Goal: Task Accomplishment & Management: Manage account settings

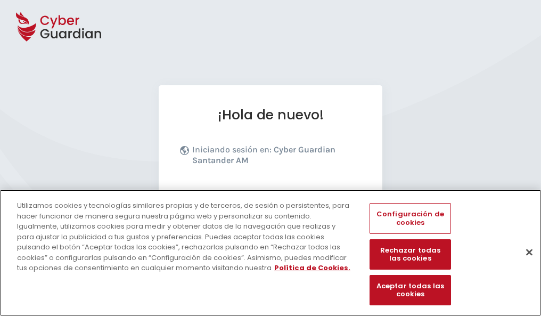
scroll to position [130, 0]
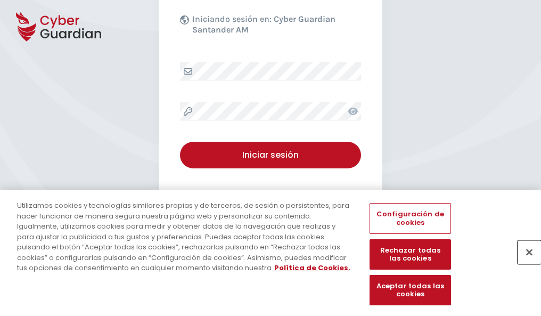
click at [524, 263] on button "Cerrar" at bounding box center [528, 251] width 23 height 23
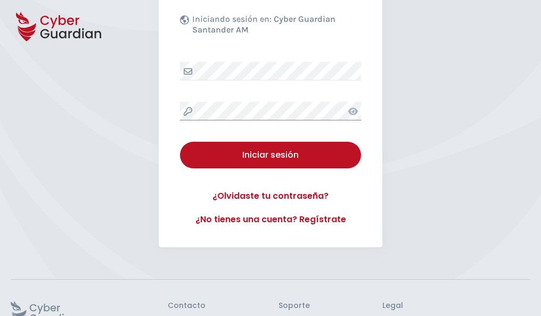
scroll to position [207, 0]
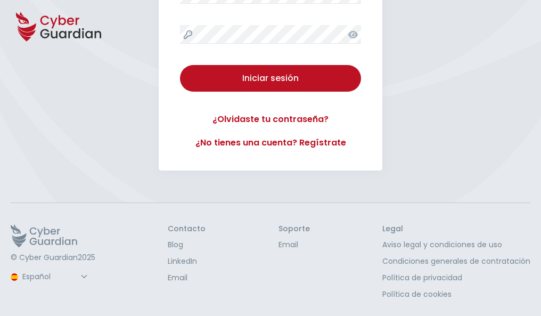
click at [180, 65] on button "Iniciar sesión" at bounding box center [270, 78] width 181 height 27
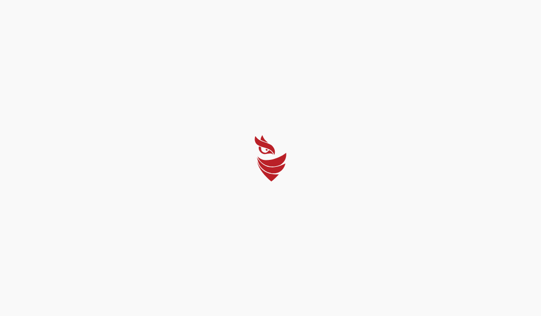
scroll to position [0, 0]
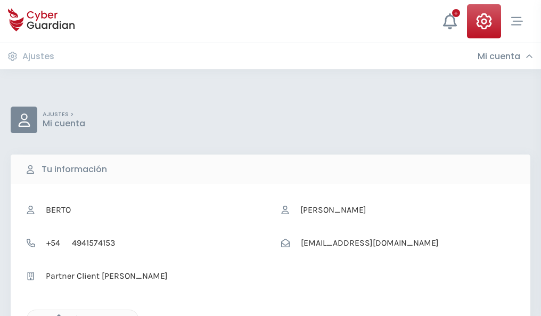
click at [56, 315] on icon "button" at bounding box center [56, 318] width 9 height 9
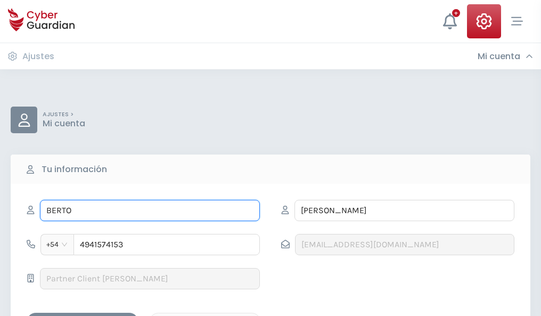
click at [150, 210] on input "BERTO" at bounding box center [150, 210] width 220 height 21
type input "B"
type input "Elodia"
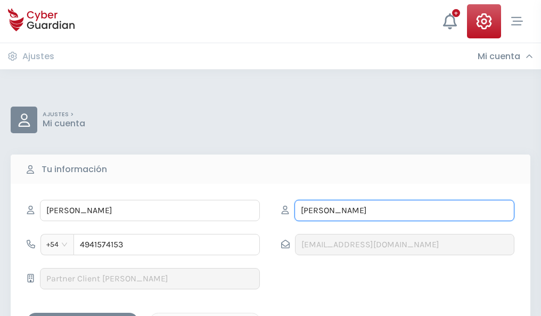
click at [404, 210] on input "SOLANO" at bounding box center [404, 210] width 220 height 21
type input "S"
type input "Osorio"
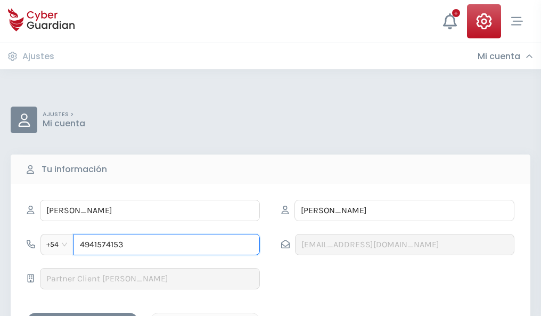
click at [167, 244] on input "4941574153" at bounding box center [166, 244] width 186 height 21
type input "4"
type input "4924006619"
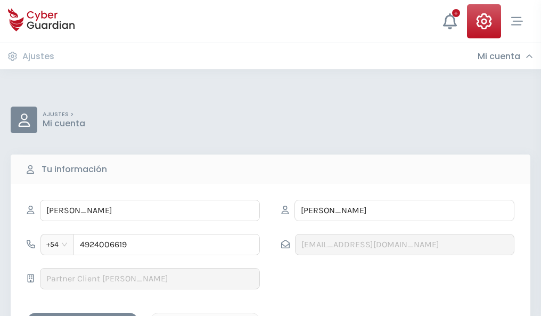
click at [83, 315] on div "Guardar cambios" at bounding box center [83, 321] width 96 height 13
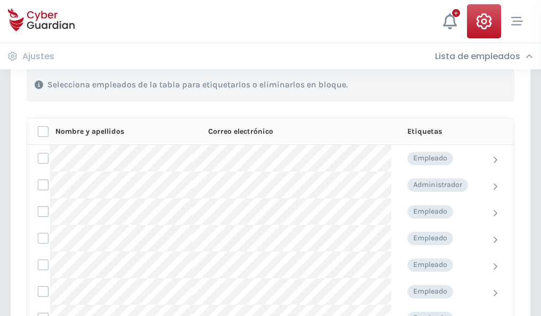
scroll to position [456, 0]
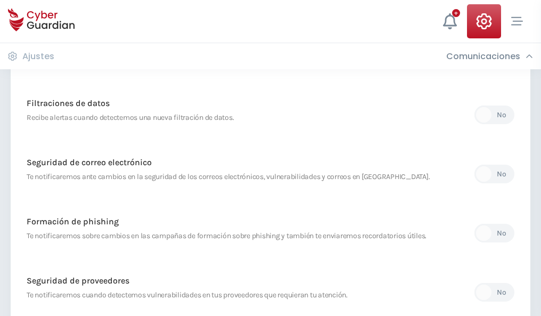
scroll to position [561, 0]
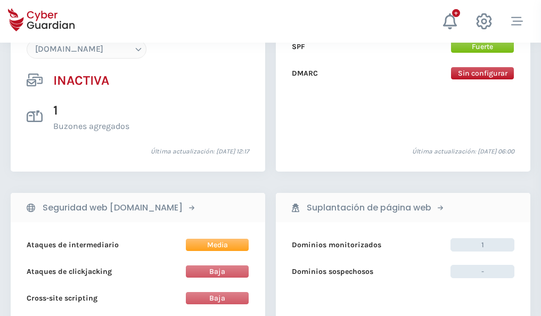
scroll to position [1002, 0]
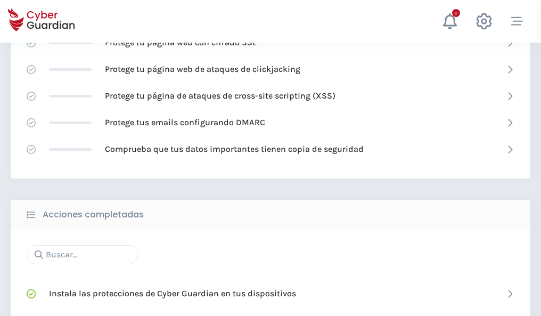
scroll to position [709, 0]
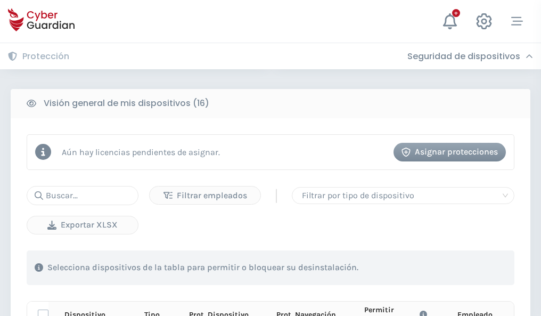
scroll to position [941, 0]
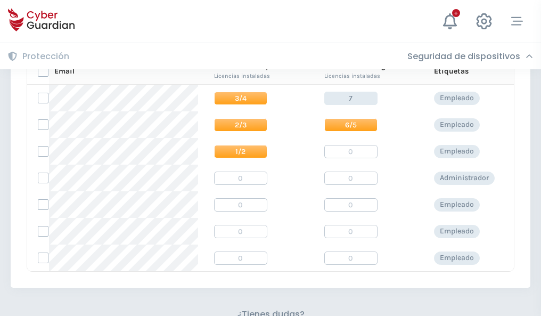
scroll to position [457, 0]
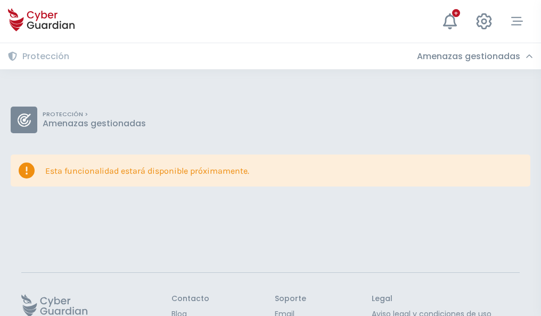
scroll to position [69, 0]
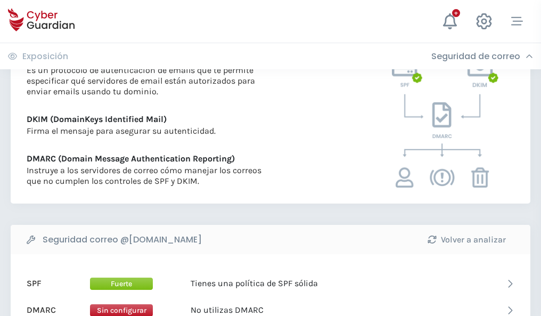
scroll to position [574, 0]
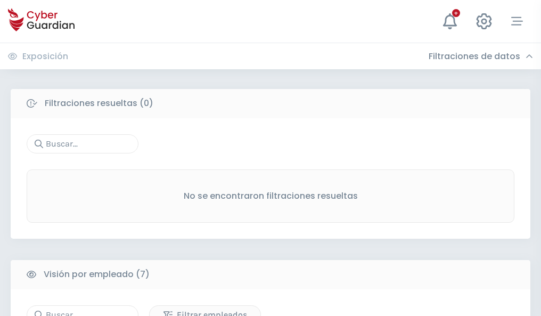
scroll to position [880, 0]
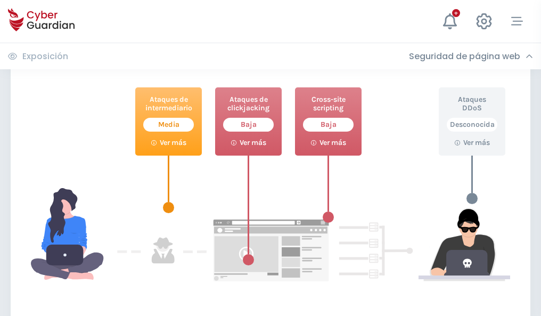
scroll to position [580, 0]
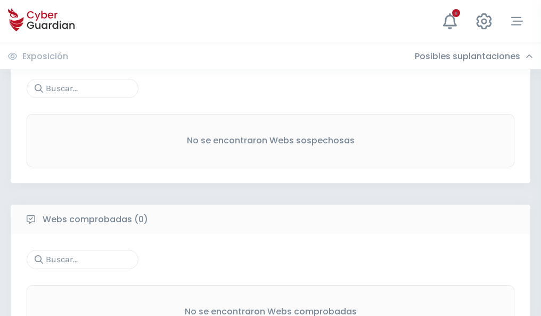
scroll to position [557, 0]
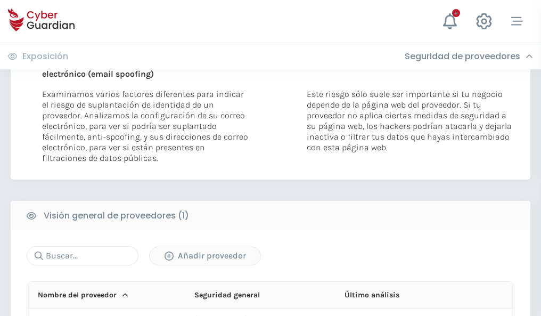
scroll to position [553, 0]
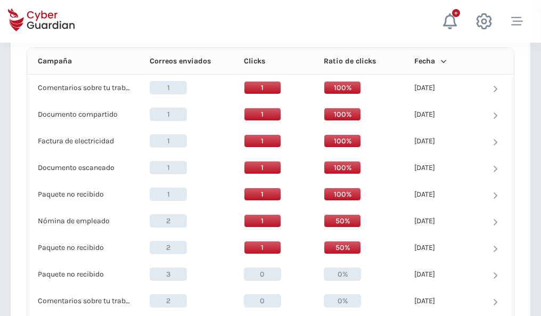
scroll to position [954, 0]
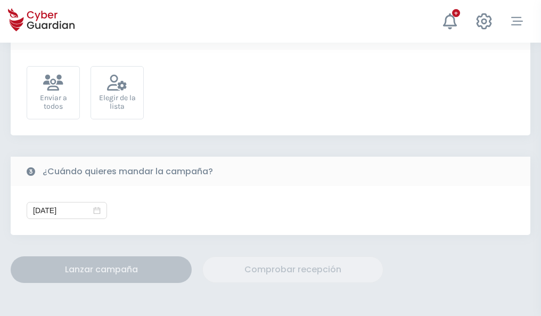
scroll to position [390, 0]
